Goal: Task Accomplishment & Management: Manage account settings

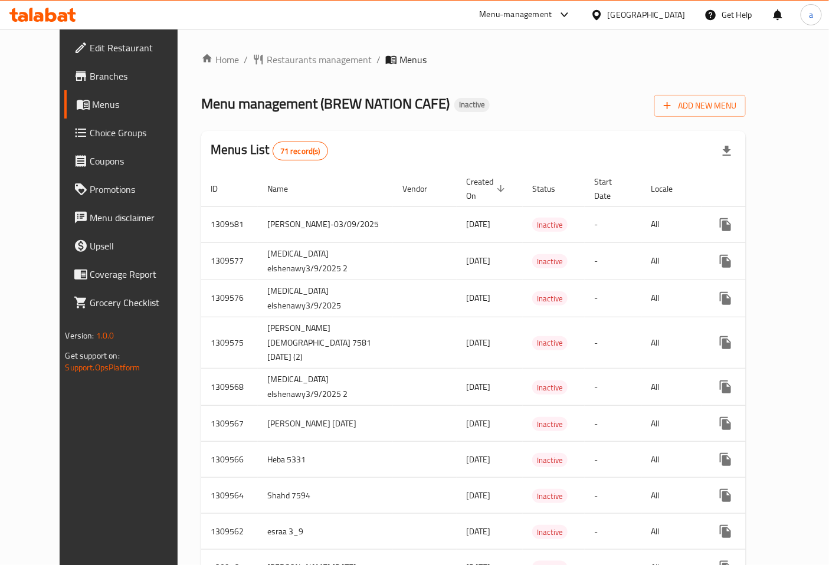
click at [737, 107] on span "Add New Menu" at bounding box center [700, 106] width 73 height 15
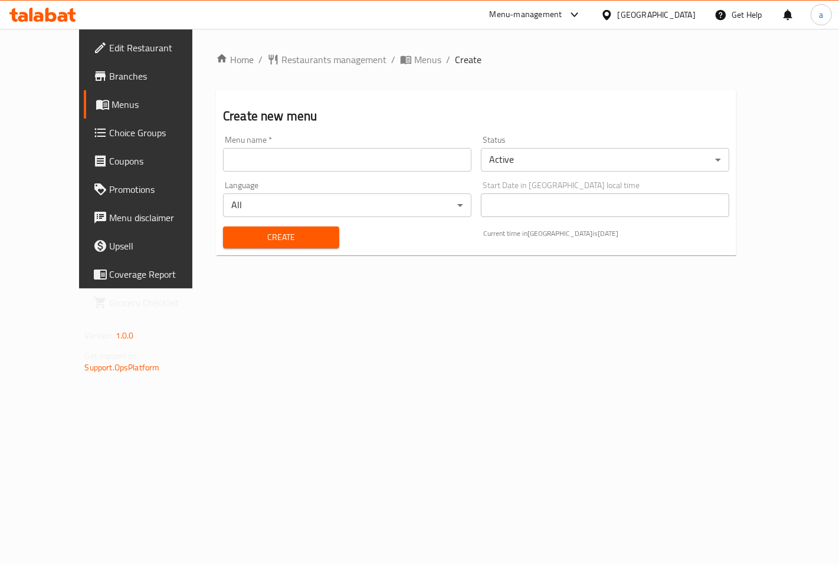
click at [388, 162] on input "text" at bounding box center [347, 160] width 248 height 24
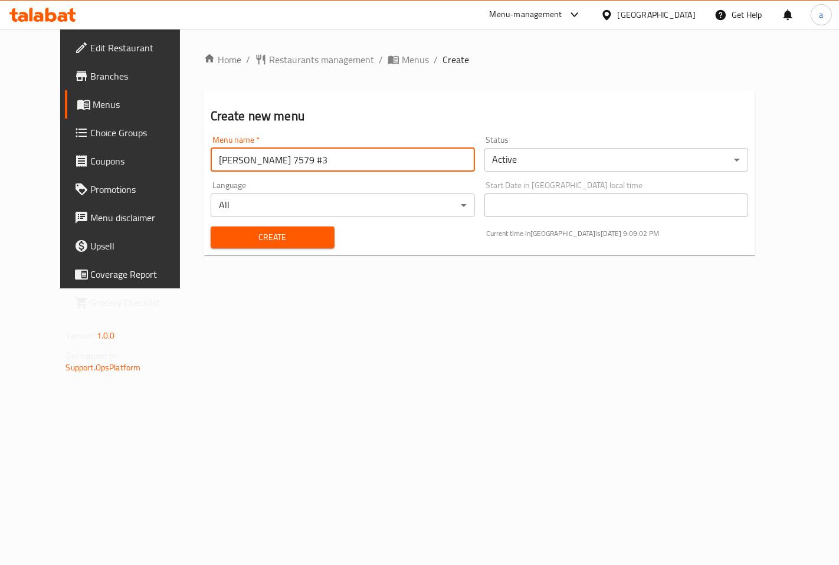
type input "[PERSON_NAME] 7579 #3"
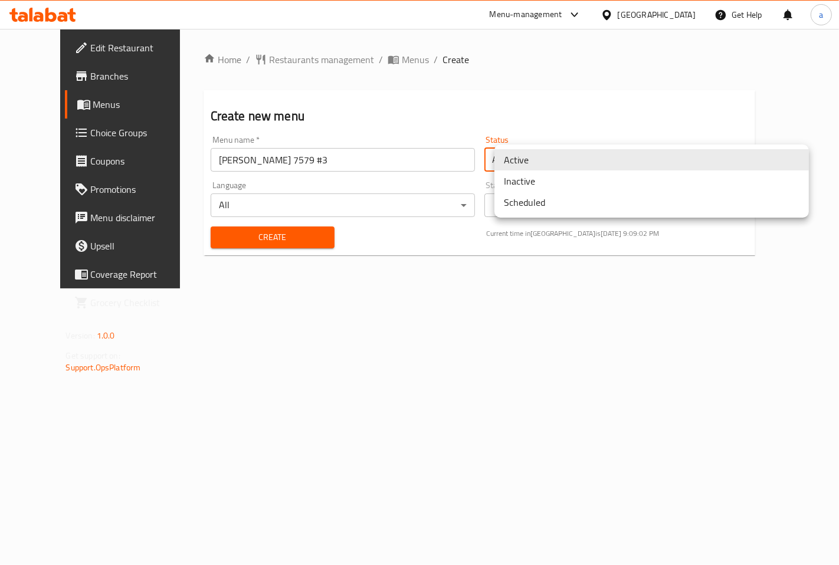
click at [534, 150] on body "​ Menu-management [GEOGRAPHIC_DATA] Get Help a Edit Restaurant Branches Menus C…" at bounding box center [419, 297] width 839 height 536
click at [532, 184] on li "Inactive" at bounding box center [652, 181] width 315 height 21
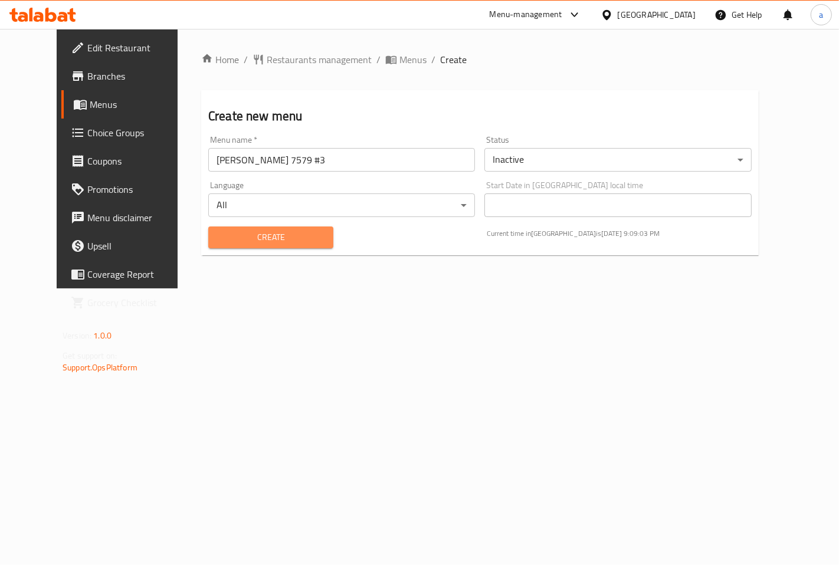
click at [251, 231] on span "Create" at bounding box center [271, 237] width 106 height 15
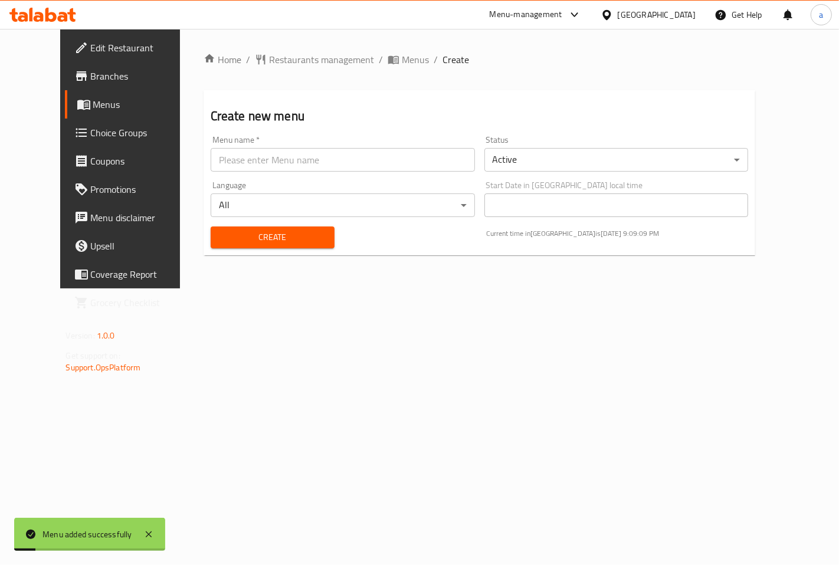
click at [93, 106] on span "Menus" at bounding box center [141, 104] width 97 height 14
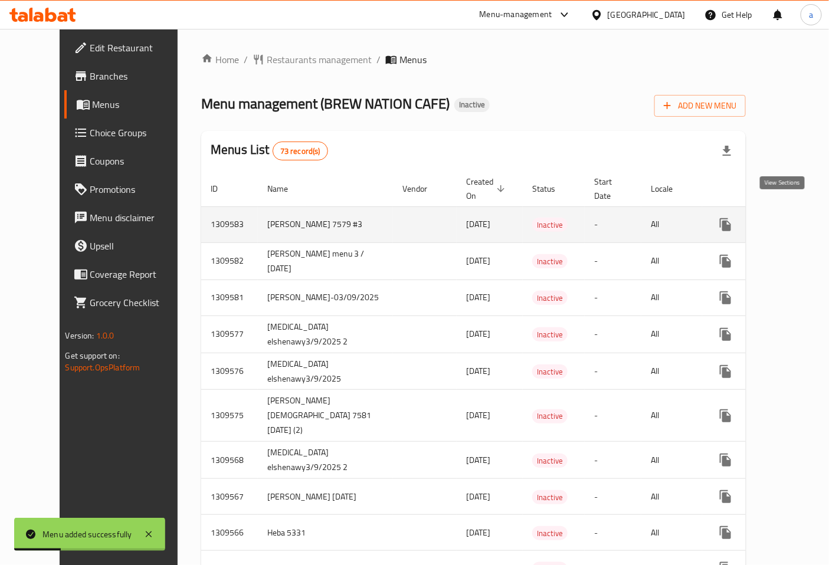
click at [804, 218] on icon "enhanced table" at bounding box center [811, 225] width 14 height 14
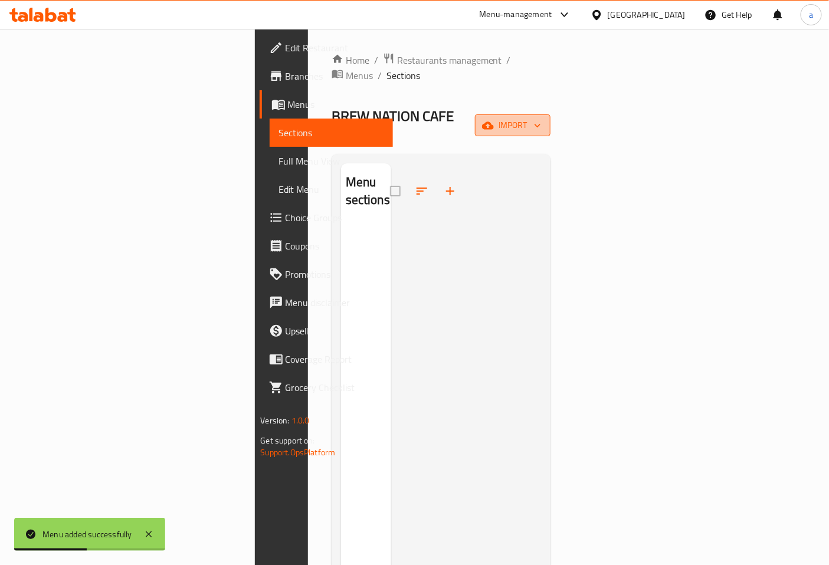
click at [551, 114] on button "import" at bounding box center [513, 125] width 76 height 22
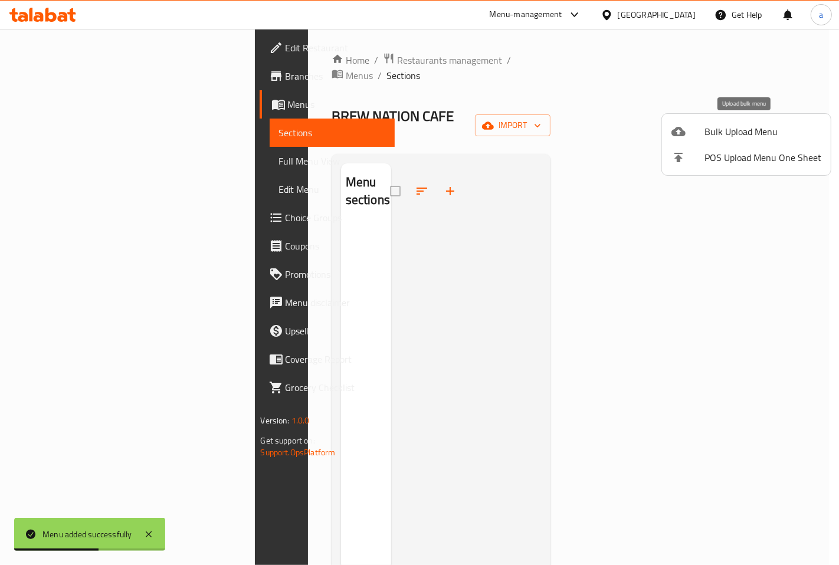
click at [760, 133] on span "Bulk Upload Menu" at bounding box center [763, 132] width 117 height 14
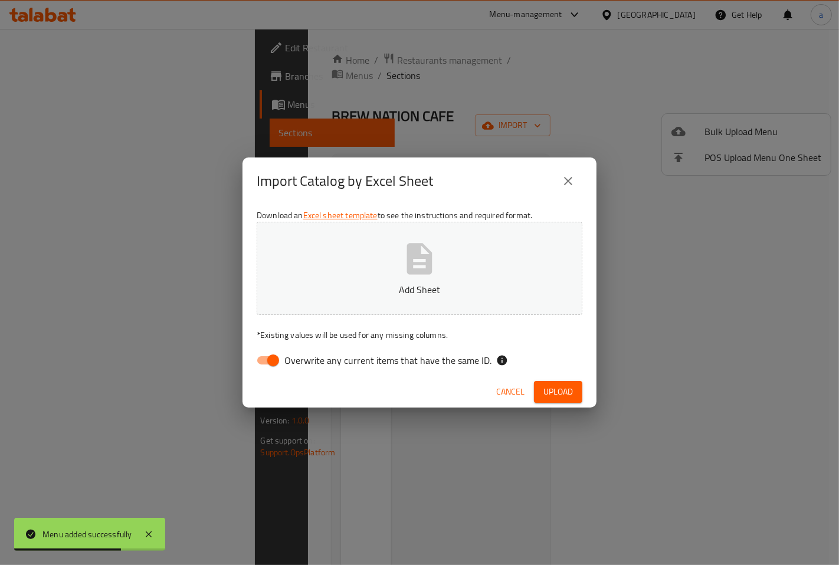
click at [279, 359] on input "Overwrite any current items that have the same ID." at bounding box center [273, 360] width 67 height 22
checkbox input "false"
click at [431, 244] on icon "button" at bounding box center [420, 259] width 38 height 38
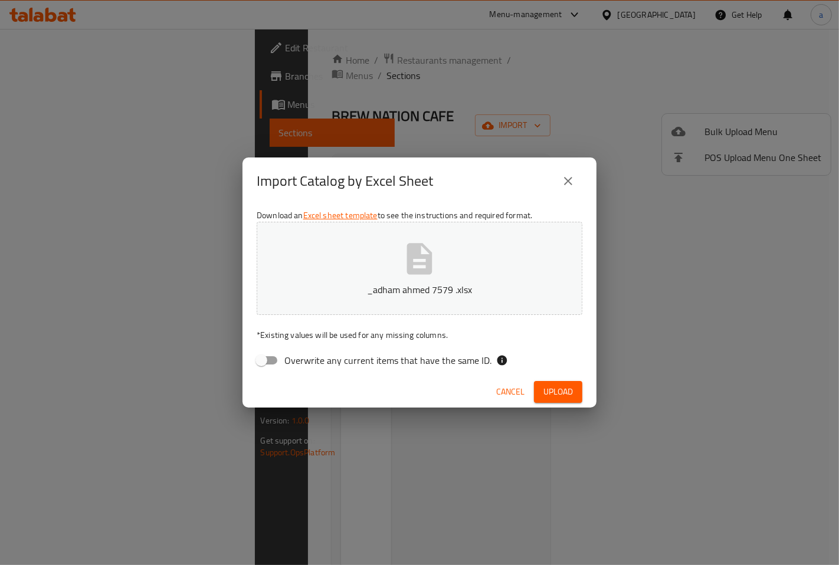
click at [553, 382] on button "Upload" at bounding box center [558, 392] width 48 height 22
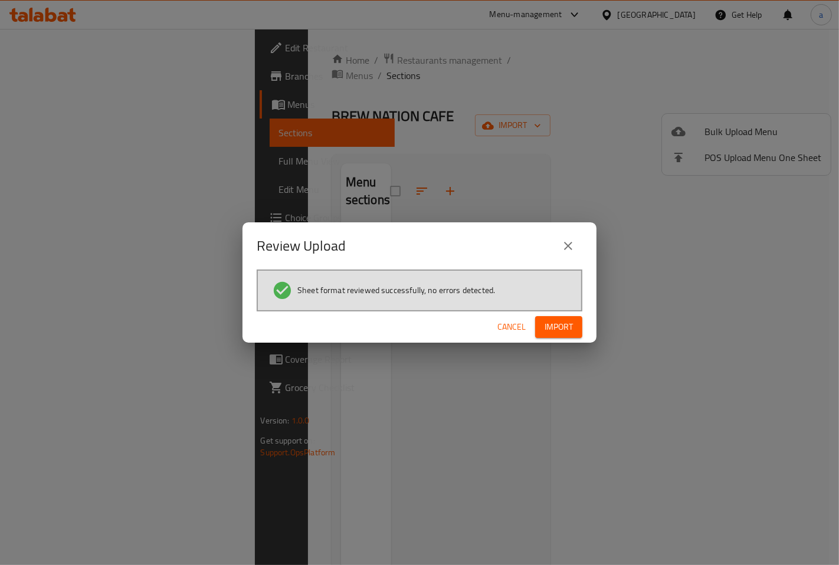
click at [571, 333] on span "Import" at bounding box center [559, 327] width 28 height 15
click at [568, 249] on icon "close" at bounding box center [568, 246] width 14 height 14
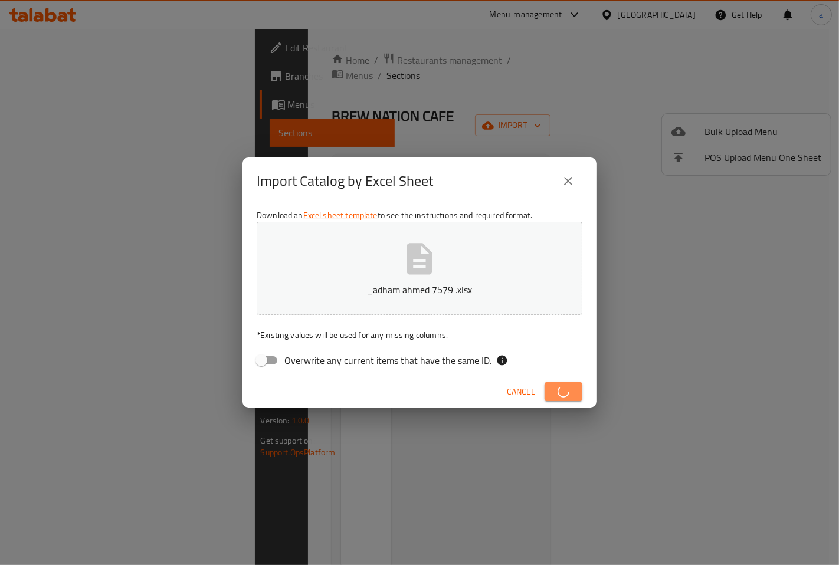
click at [569, 397] on span "button" at bounding box center [563, 392] width 19 height 12
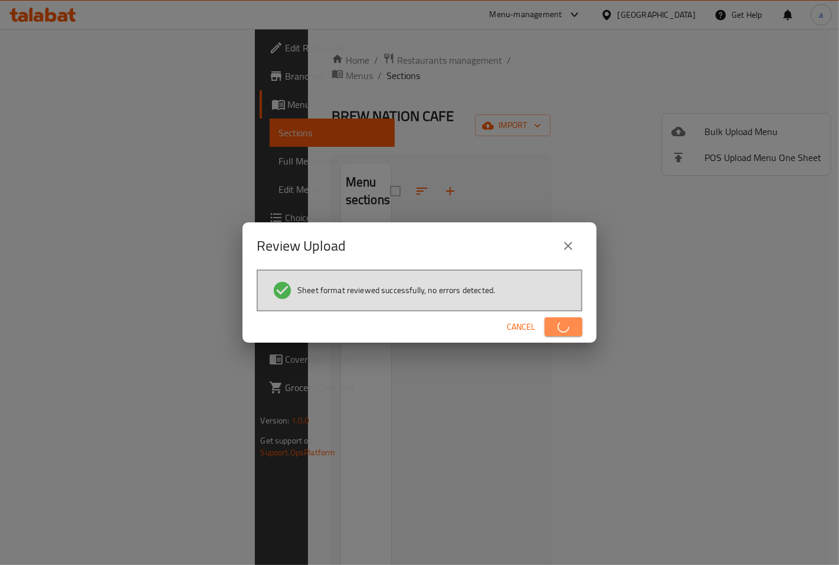
click at [558, 326] on icon "button" at bounding box center [564, 327] width 12 height 12
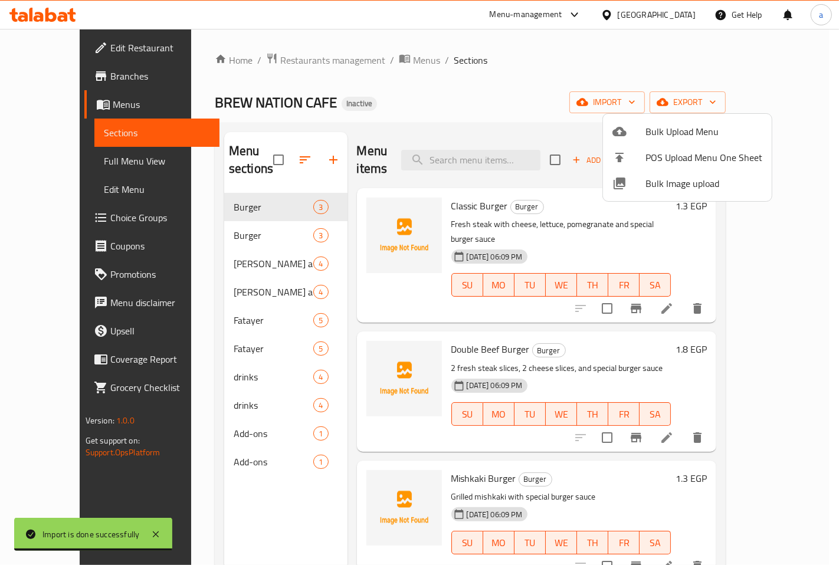
click at [596, 114] on div at bounding box center [419, 282] width 839 height 565
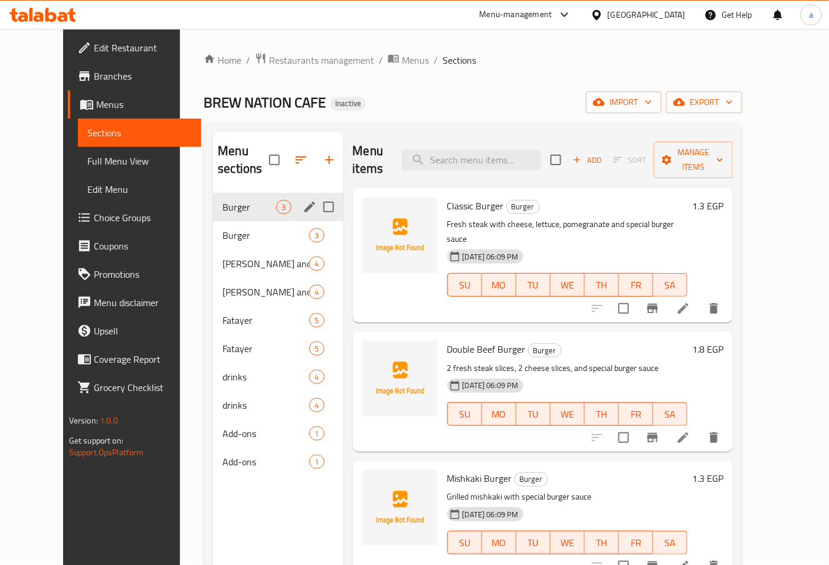
click at [316, 195] on input "Menu sections" at bounding box center [328, 207] width 25 height 25
checkbox input "true"
click at [316, 264] on input "Menu sections" at bounding box center [328, 263] width 25 height 25
checkbox input "true"
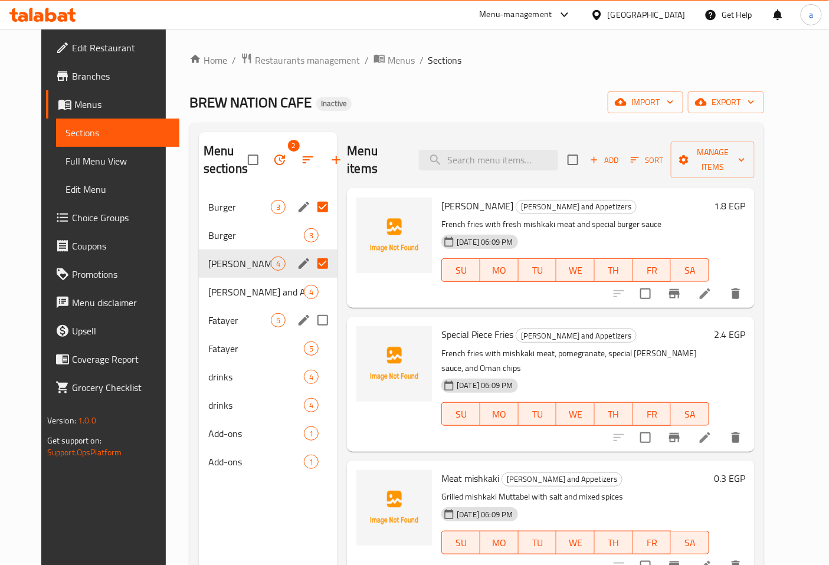
click at [313, 318] on input "Menu sections" at bounding box center [322, 320] width 25 height 25
checkbox input "true"
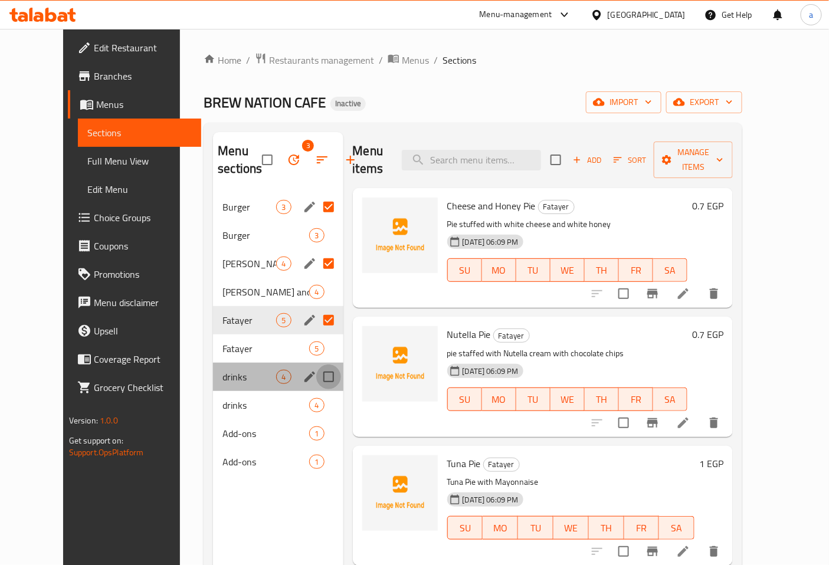
click at [316, 379] on input "Menu sections" at bounding box center [328, 377] width 25 height 25
checkbox input "true"
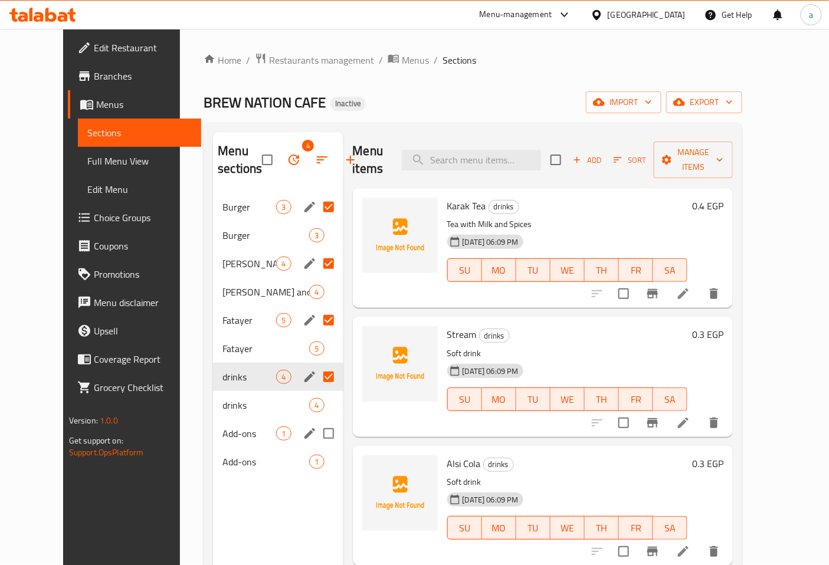
click at [316, 434] on input "Menu sections" at bounding box center [328, 433] width 25 height 25
checkbox input "true"
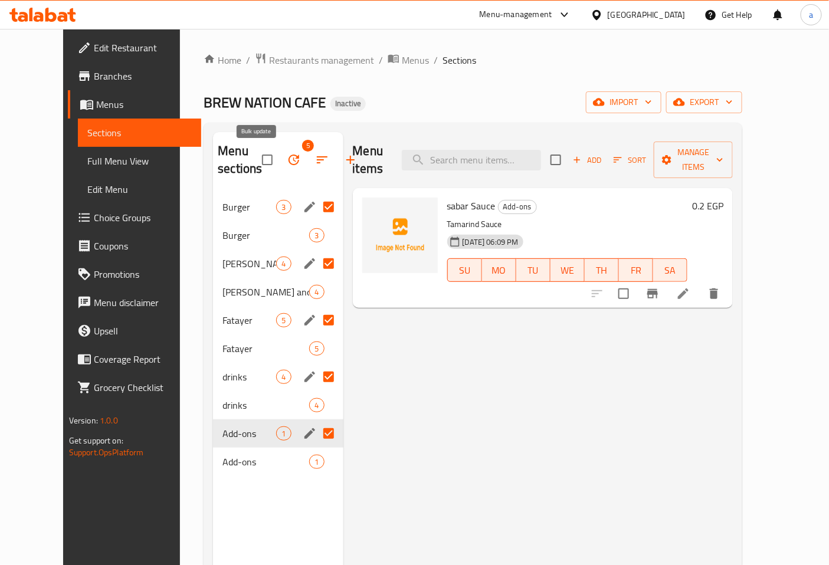
click at [287, 162] on icon "button" at bounding box center [294, 160] width 14 height 14
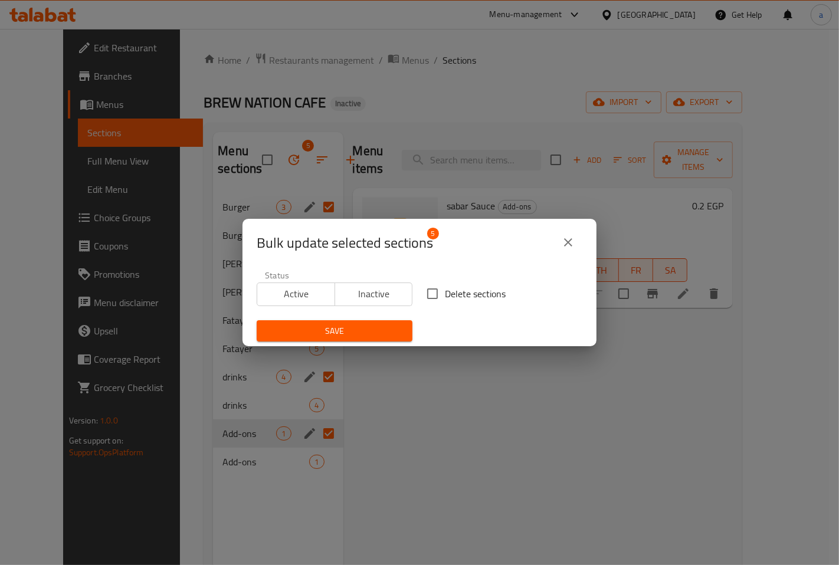
click at [430, 292] on input "Delete sections" at bounding box center [432, 294] width 25 height 25
checkbox input "true"
click at [382, 327] on span "Save" at bounding box center [334, 331] width 137 height 15
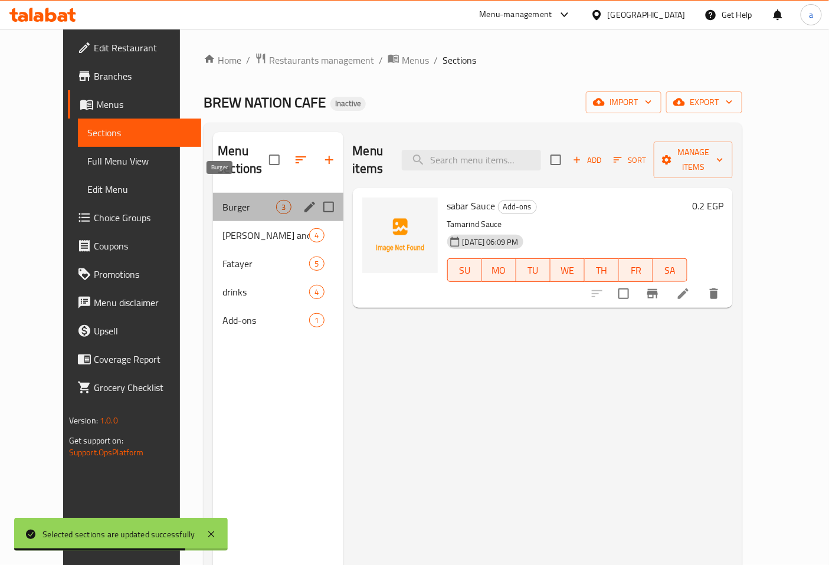
click at [231, 200] on span "Burger" at bounding box center [250, 207] width 54 height 14
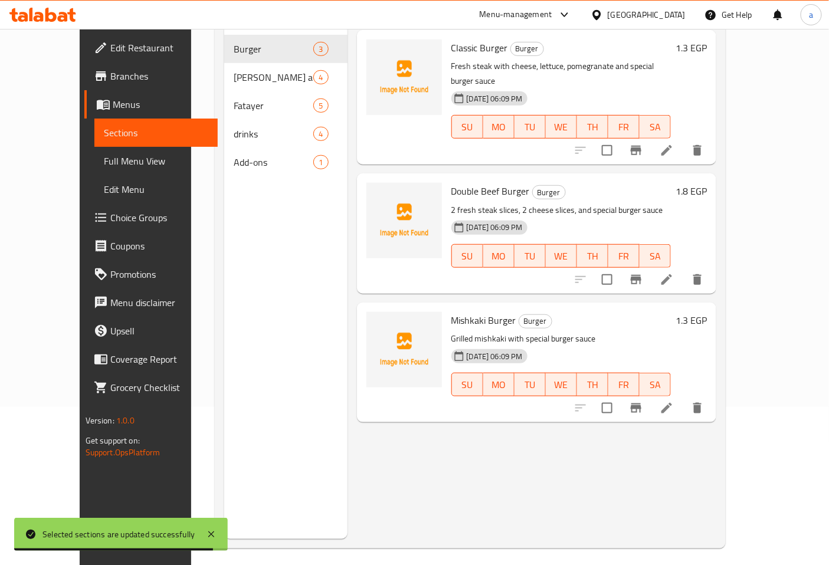
scroll to position [165, 0]
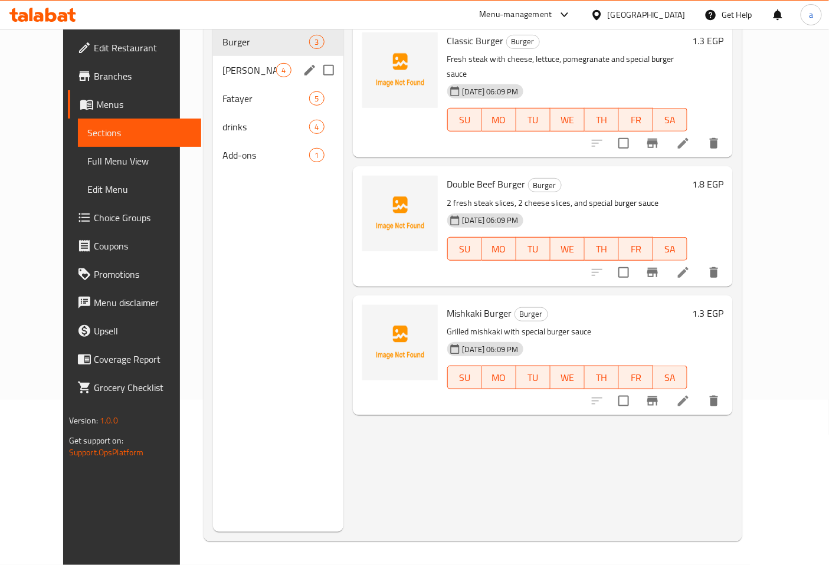
click at [257, 63] on div "[PERSON_NAME] and Appetizers 4" at bounding box center [278, 70] width 130 height 28
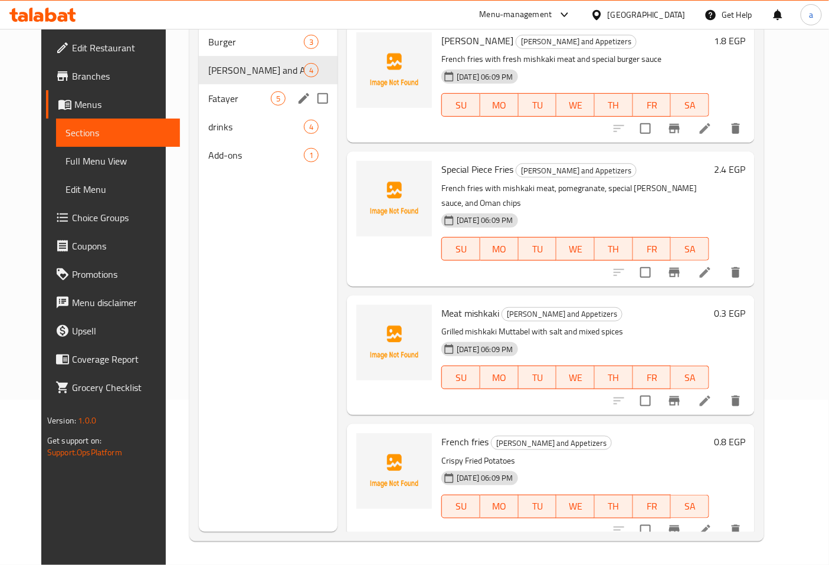
click at [233, 90] on div "Fatayer 5" at bounding box center [268, 98] width 139 height 28
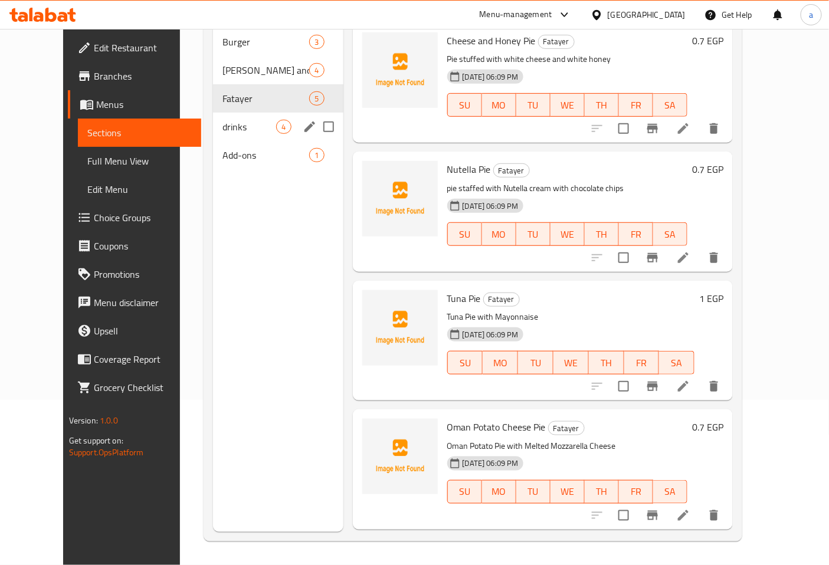
click at [213, 118] on div "drinks 4" at bounding box center [278, 127] width 130 height 28
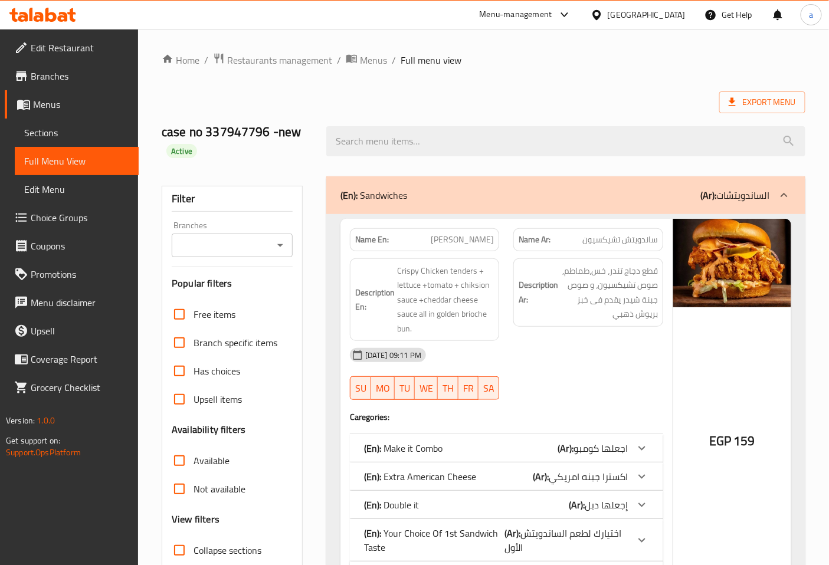
click at [48, 81] on span "Branches" at bounding box center [80, 76] width 99 height 14
